Goal: Find specific fact

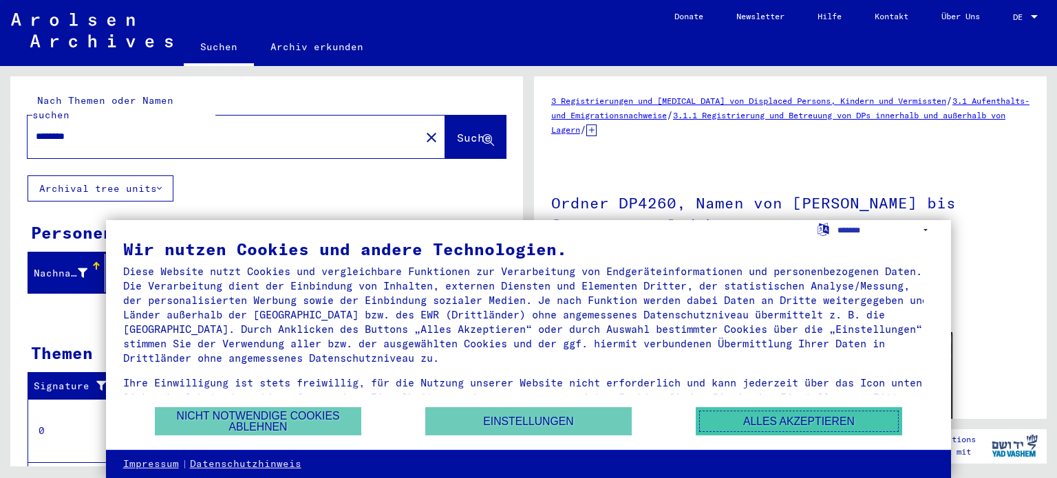
click at [808, 425] on button "Alles akzeptieren" at bounding box center [799, 421] width 206 height 28
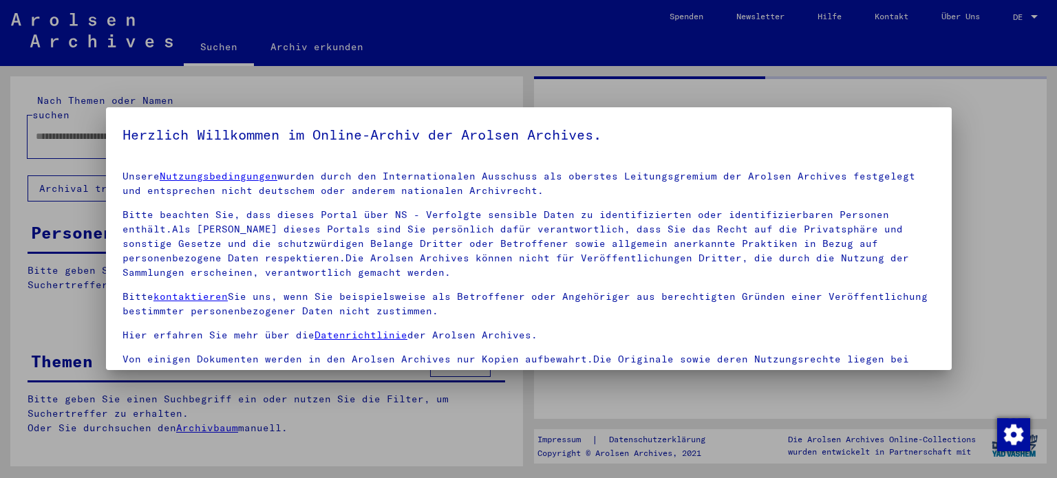
type input "********"
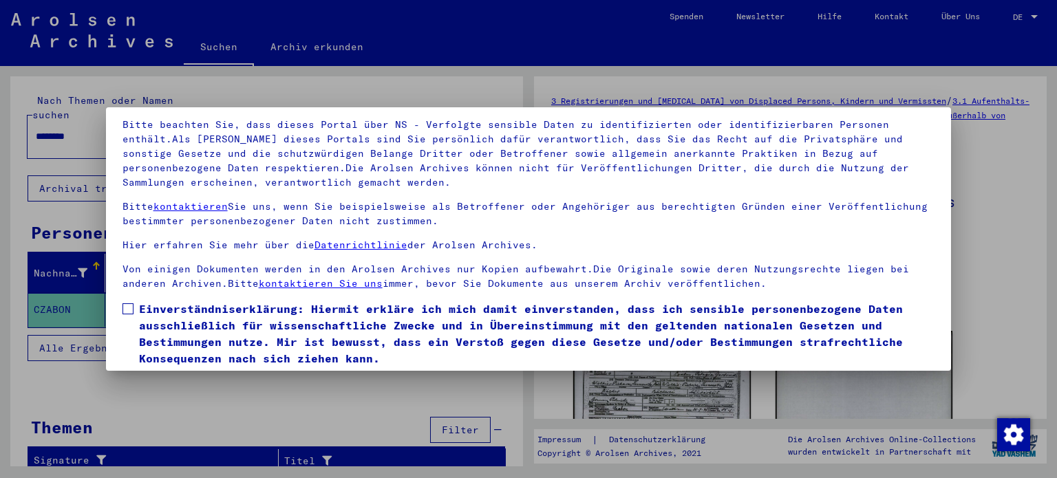
scroll to position [116, 0]
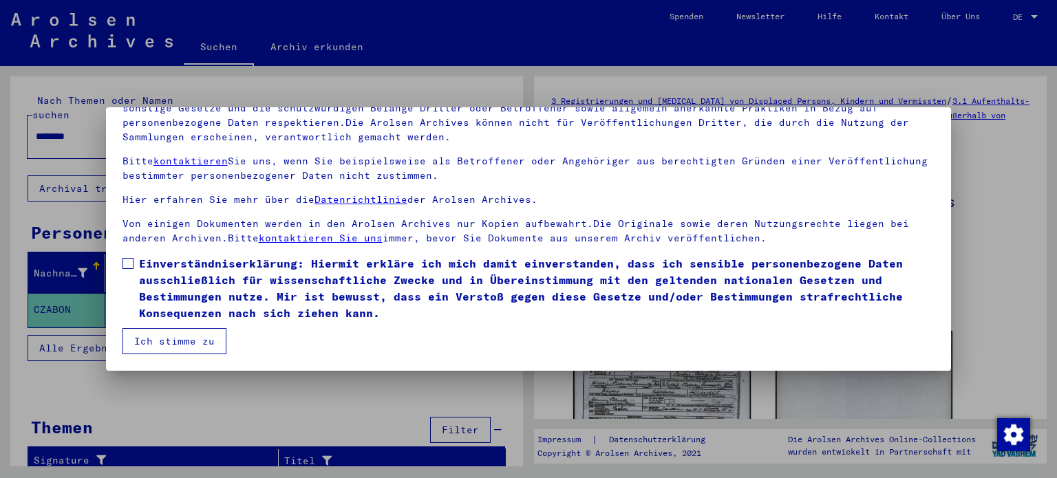
click at [125, 263] on span at bounding box center [127, 263] width 11 height 11
click at [189, 342] on button "Ich stimme zu" at bounding box center [174, 341] width 104 height 26
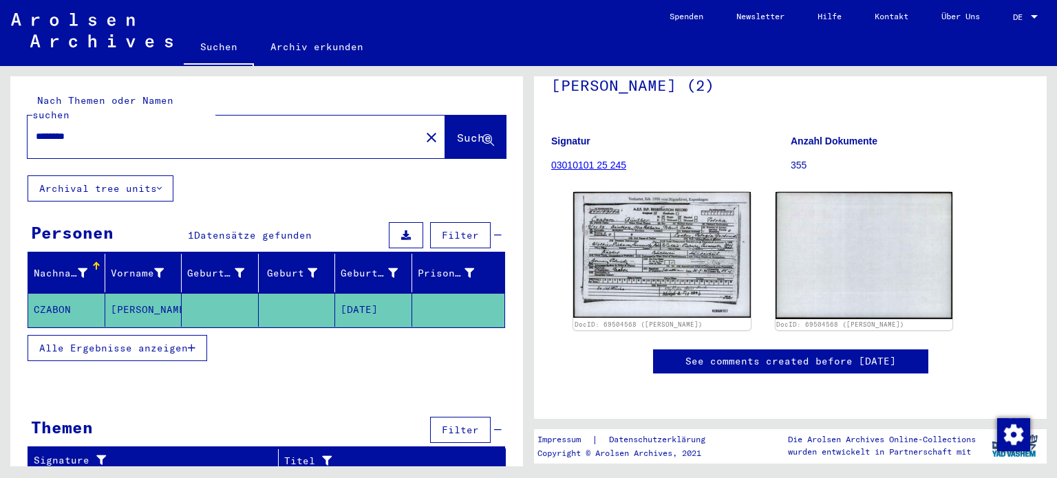
scroll to position [206, 0]
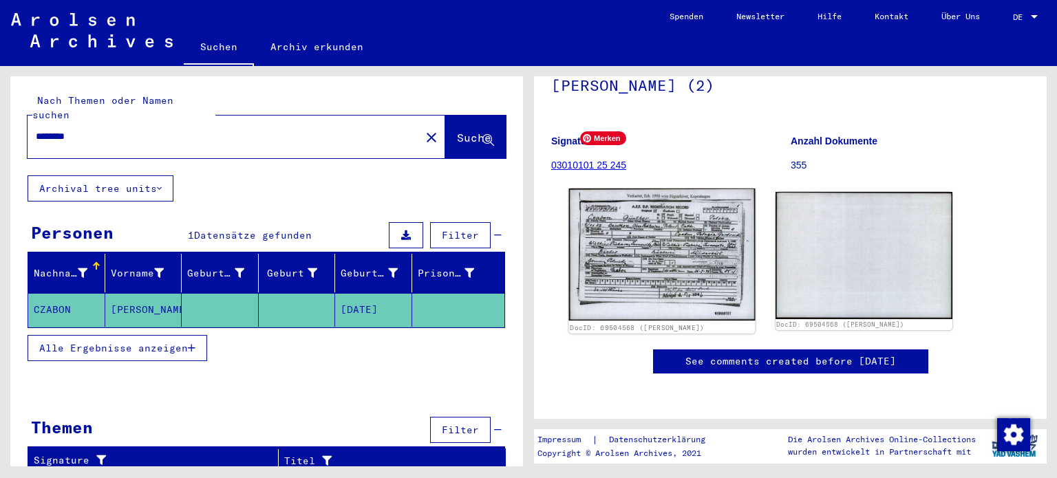
click at [650, 200] on img at bounding box center [662, 255] width 186 height 132
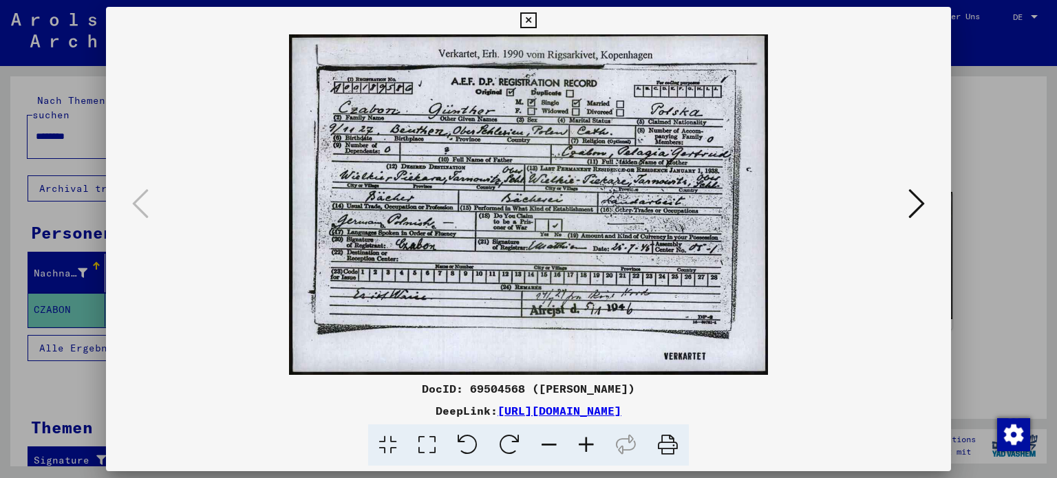
click at [914, 207] on icon at bounding box center [916, 203] width 17 height 33
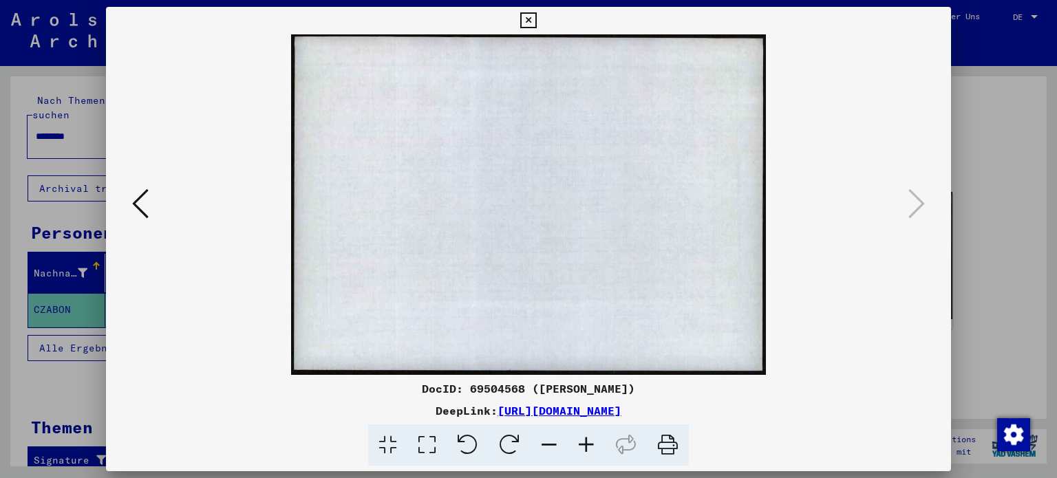
click at [526, 20] on icon at bounding box center [528, 20] width 16 height 17
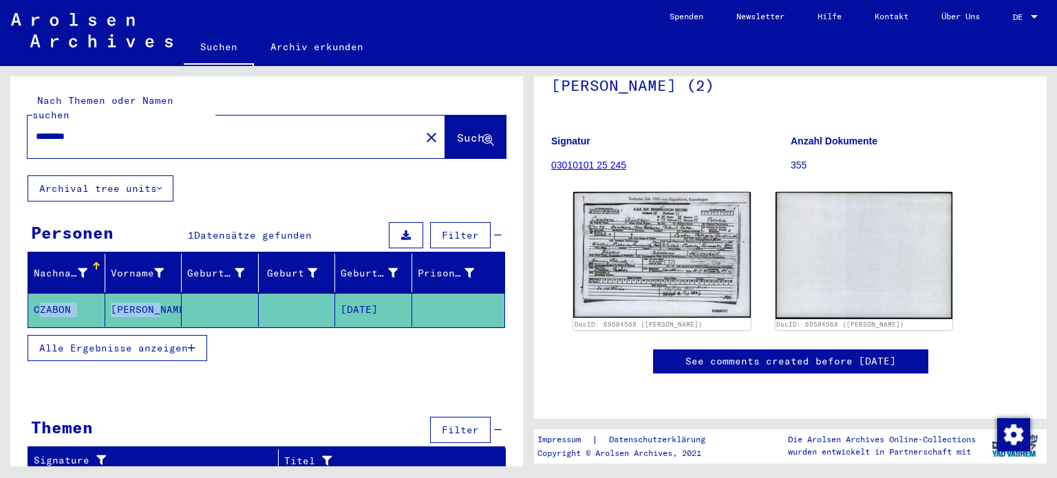
drag, startPoint x: 19, startPoint y: 292, endPoint x: 153, endPoint y: 294, distance: 134.2
click at [153, 294] on div "Nachname Vorname Geburtsname Geburt‏ Geburtsdatum Prisoner # [PERSON_NAME] [DAT…" at bounding box center [266, 316] width 513 height 125
copy mat-row "[PERSON_NAME]"
